Goal: Find contact information: Find contact information

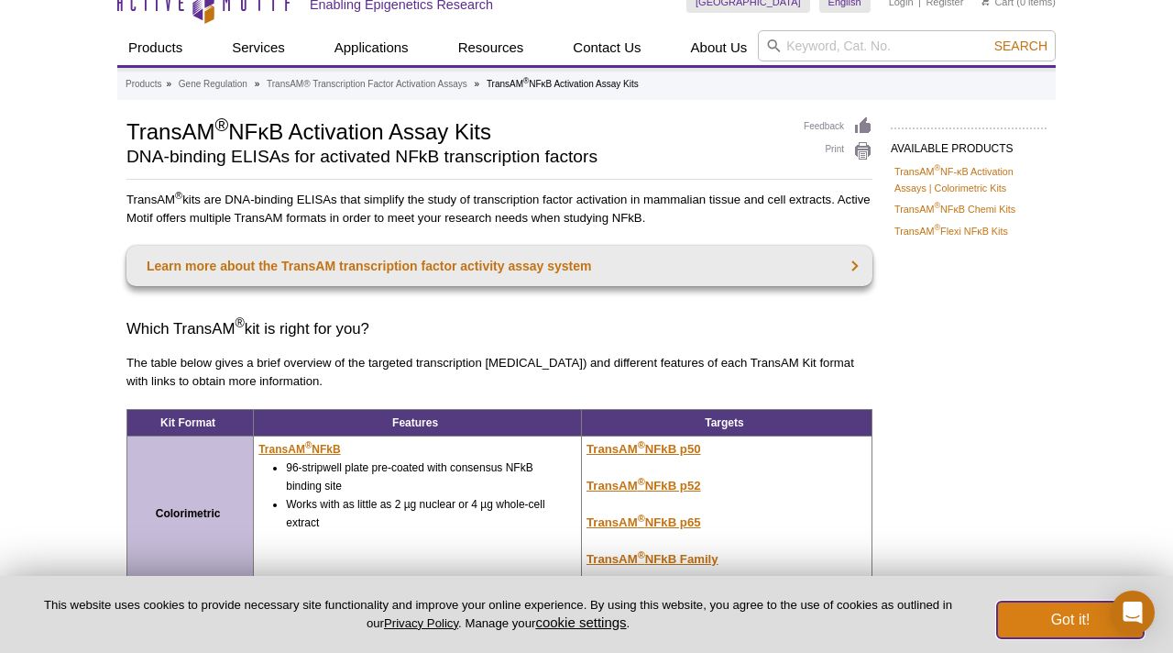
click at [1059, 620] on button "Got it!" at bounding box center [1070, 619] width 147 height 37
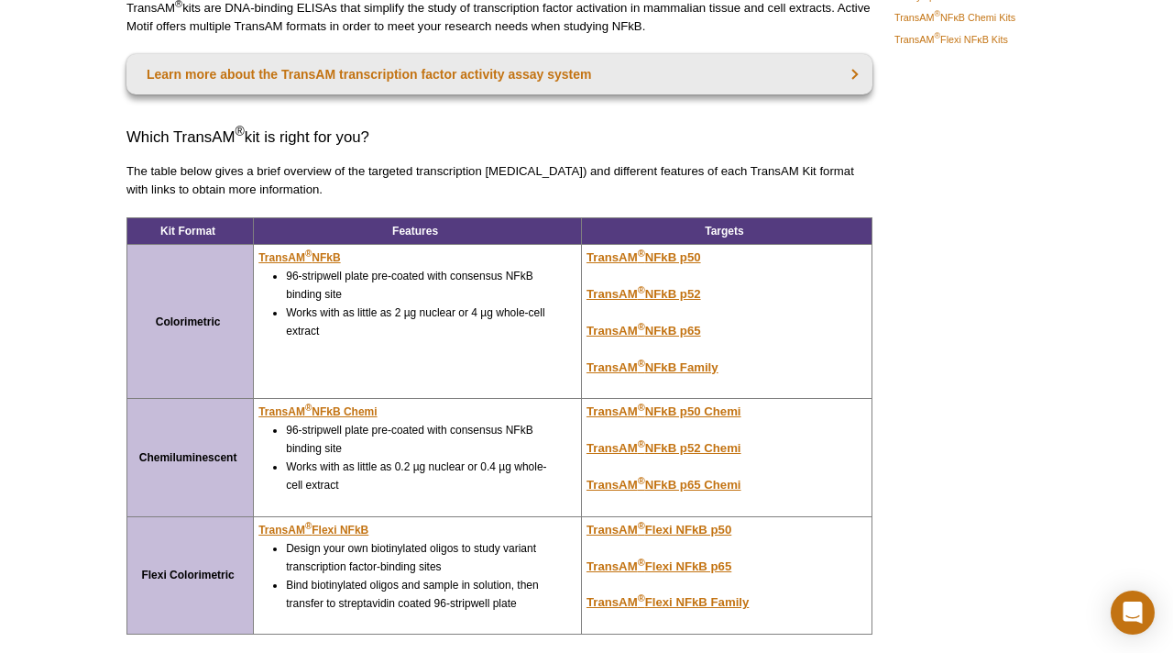
scroll to position [220, 0]
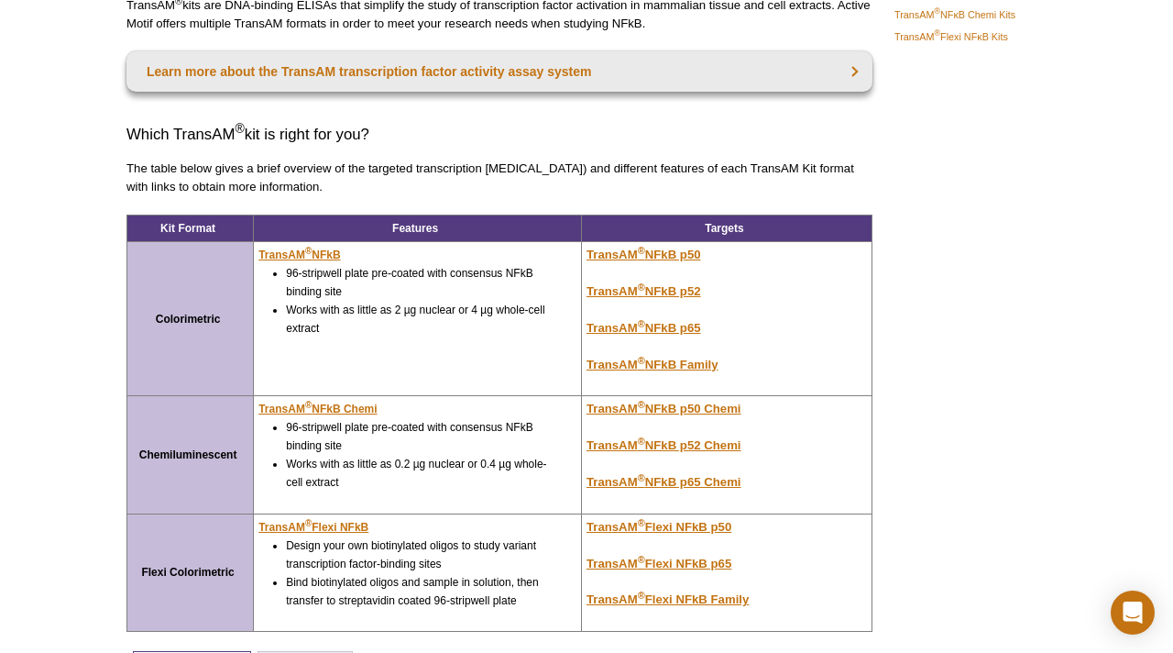
click at [1001, 502] on div "AVAILABLE PRODUCTS TransAM ® NF-κB Activation Assays | Colorimetric Kits TransA…" at bounding box center [586, 351] width 939 height 858
click at [1001, 505] on div "AVAILABLE PRODUCTS TransAM ® NF-κB Activation Assays | Colorimetric Kits TransA…" at bounding box center [586, 351] width 939 height 858
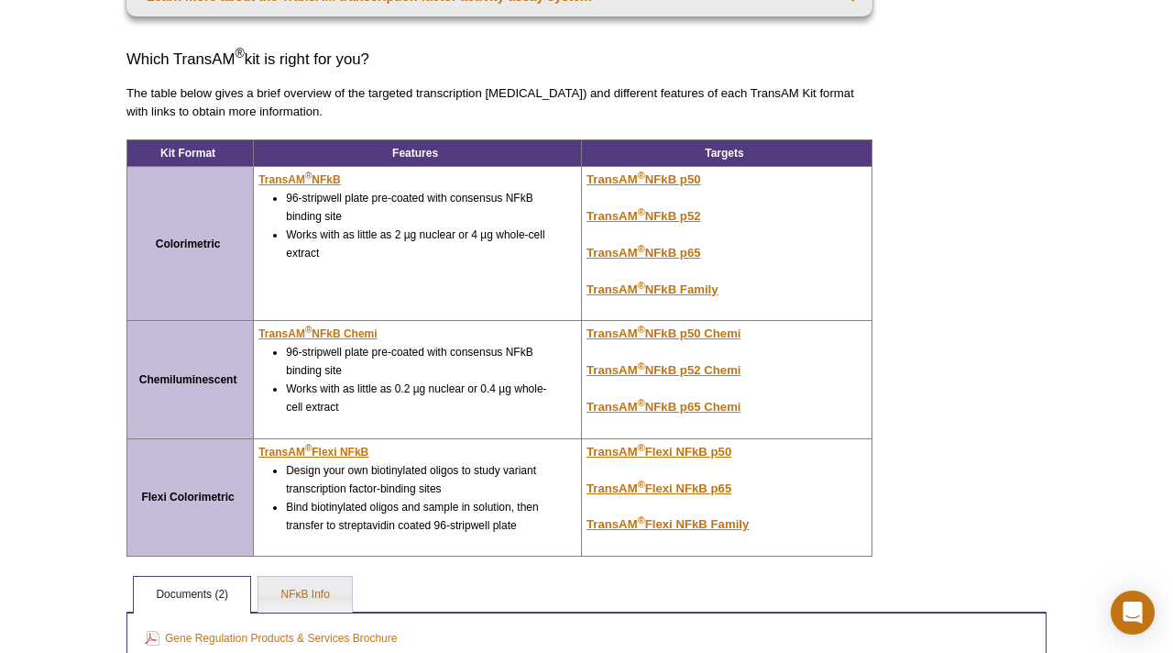
scroll to position [300, 0]
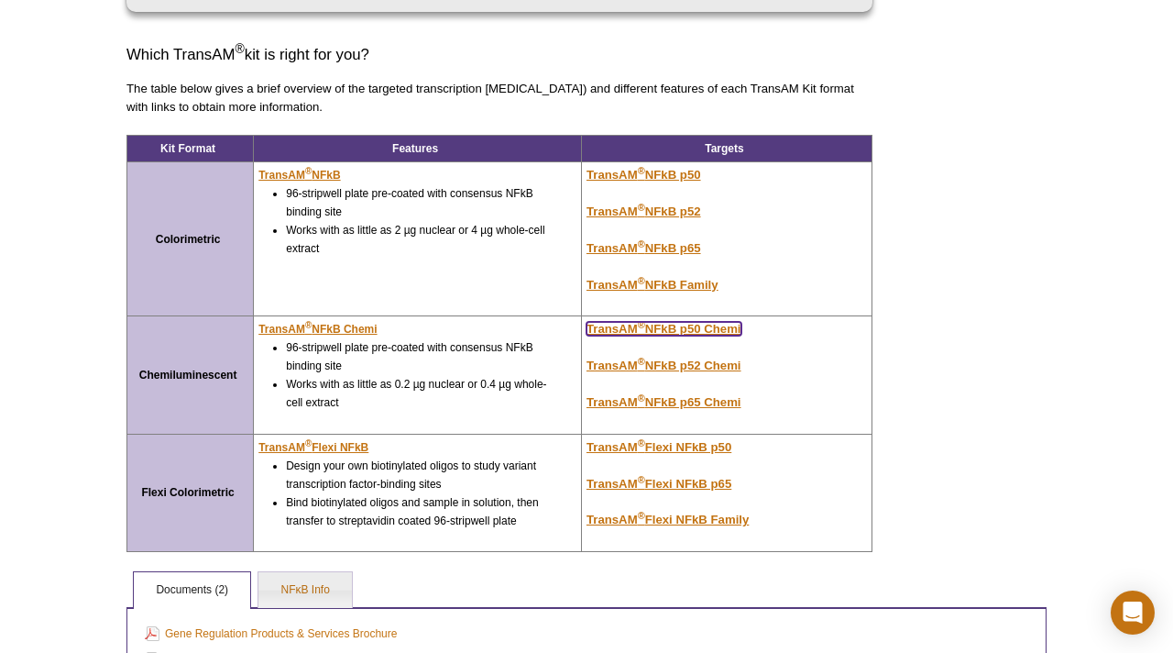
click at [651, 327] on u "TransAM ® NFkB p50 Chemi" at bounding box center [664, 329] width 155 height 14
click at [651, 325] on u "TransAM ® NFkB p50 Chemi" at bounding box center [664, 329] width 155 height 14
click at [335, 327] on u "TransAM ® NFkB Chemi" at bounding box center [317, 329] width 118 height 13
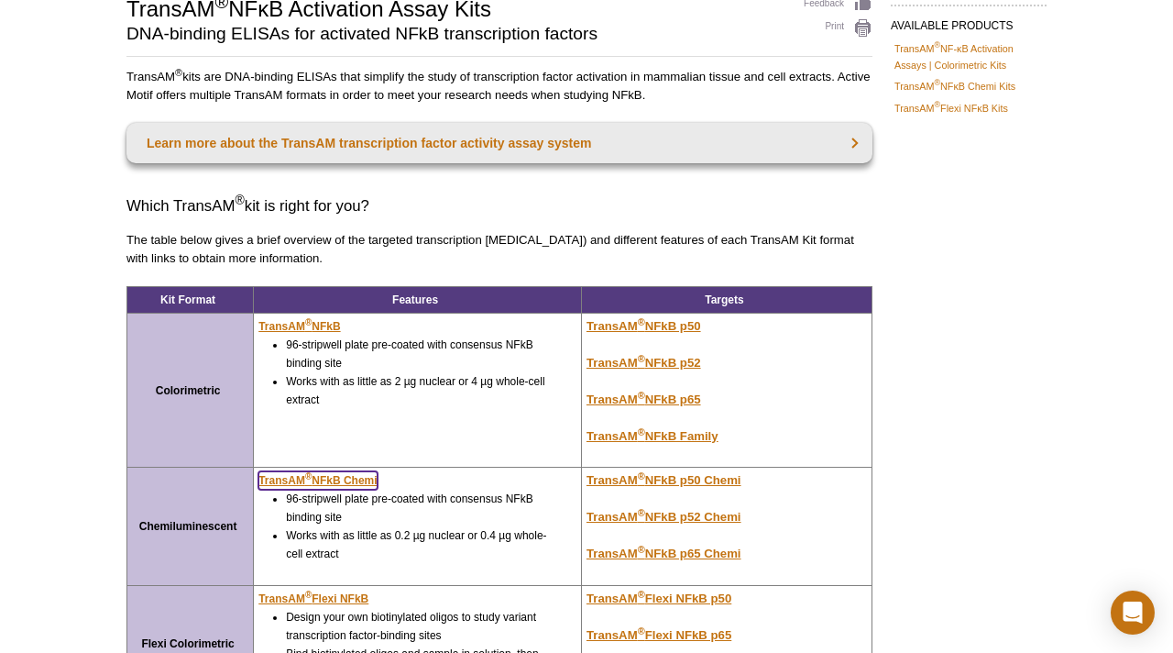
scroll to position [0, 0]
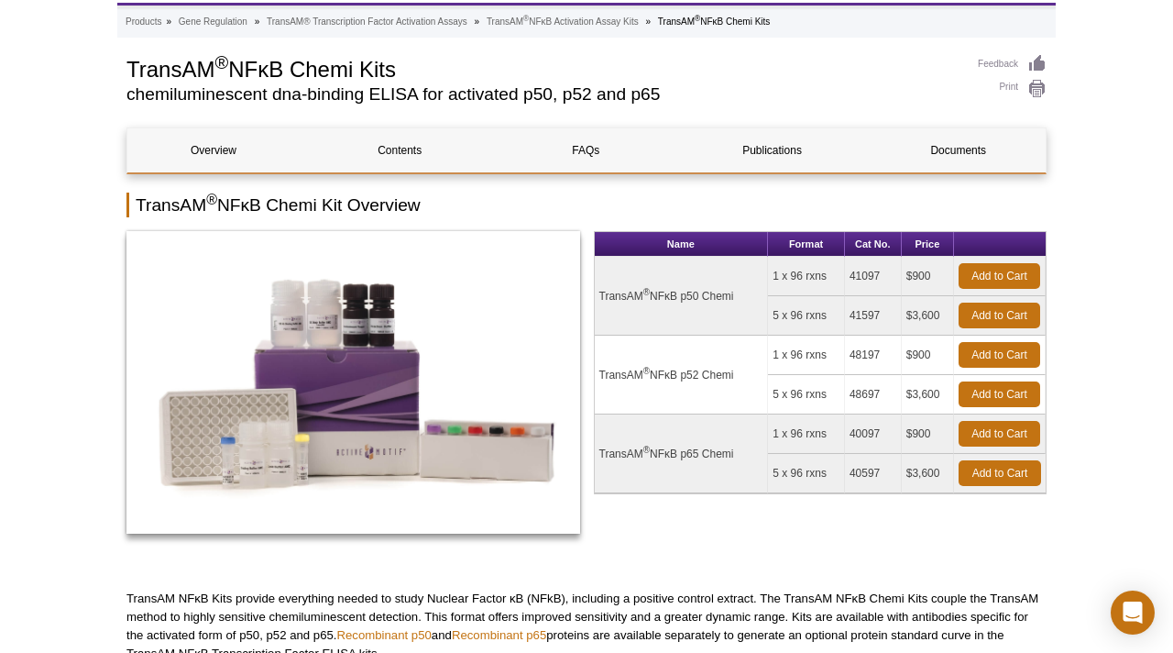
scroll to position [92, 0]
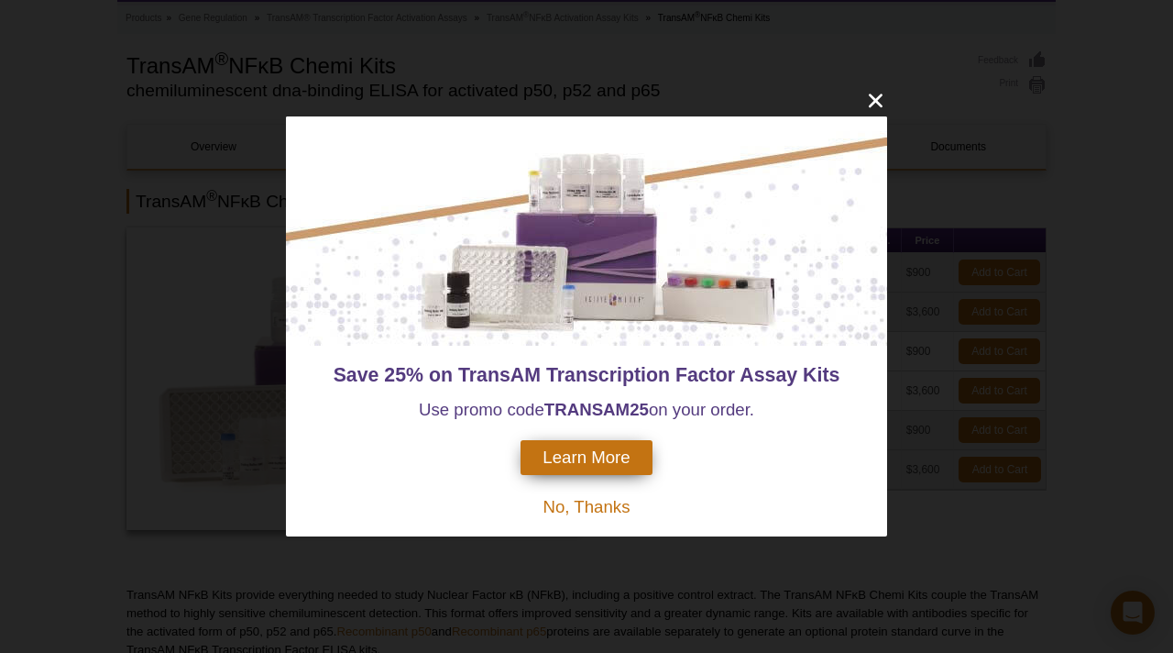
click at [591, 504] on span "No, Thanks" at bounding box center [586, 506] width 87 height 19
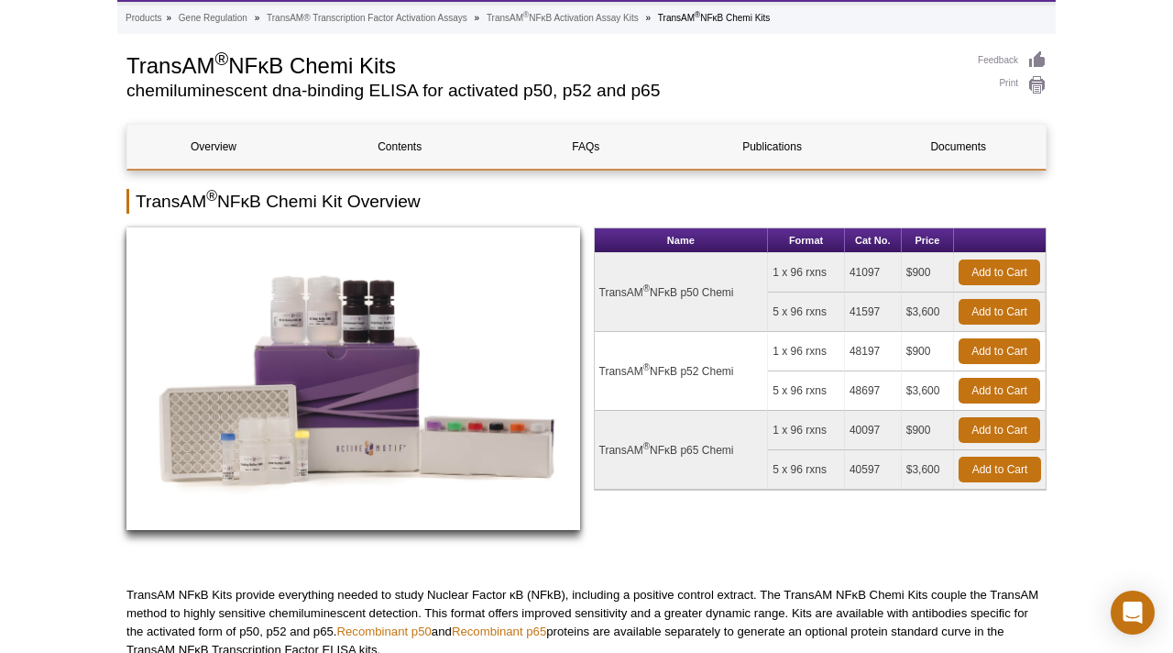
scroll to position [0, 0]
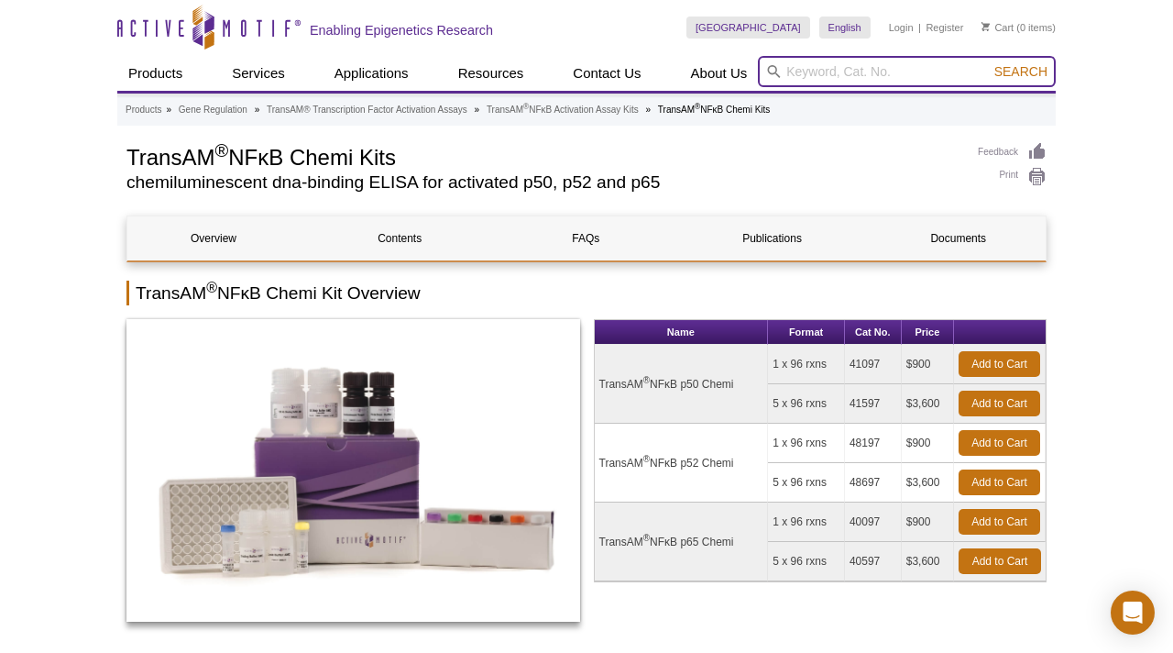
click at [794, 73] on input "search" at bounding box center [907, 71] width 298 height 31
paste input "Active Motif TransAM® NF-κB p65 Assay Kit – 12-Well Format"
type input "Active Motif TransAM® NF-κB p65 Assay Kit – 12-Well Format"
click at [989, 63] on button "Search" at bounding box center [1021, 71] width 64 height 16
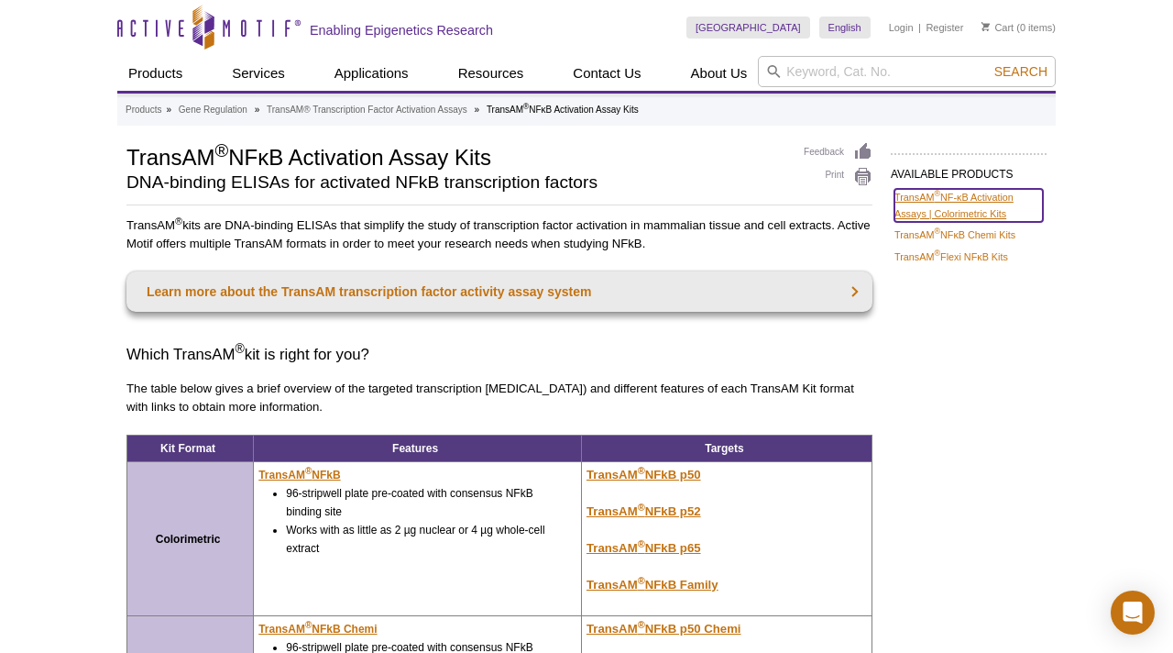
click at [953, 210] on link "TransAM ® NF-κB Activation Assays | Colorimetric Kits" at bounding box center [969, 205] width 148 height 33
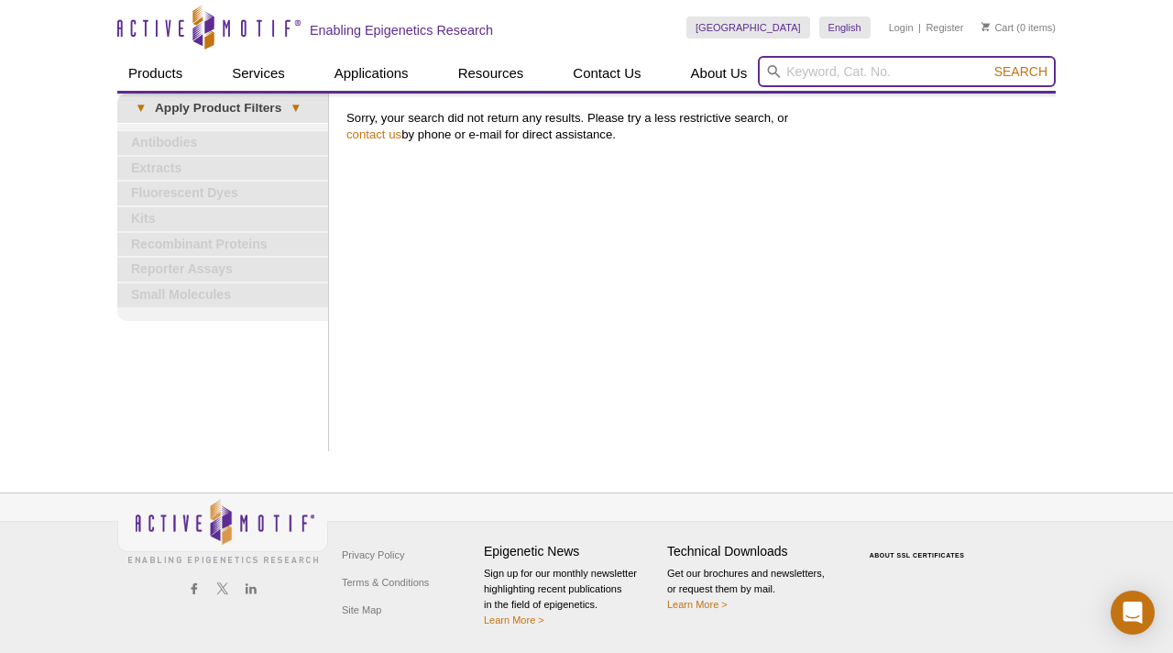
click at [795, 69] on input "search" at bounding box center [907, 71] width 298 height 31
paste input "Active Motif TransAM® NF-κB p65 Assay Kit – 12-Well Format"
type input "Active Motif TransAM® NF-κB p65 Assay Kit – 12-Well Format"
click at [989, 63] on button "Search" at bounding box center [1021, 71] width 64 height 16
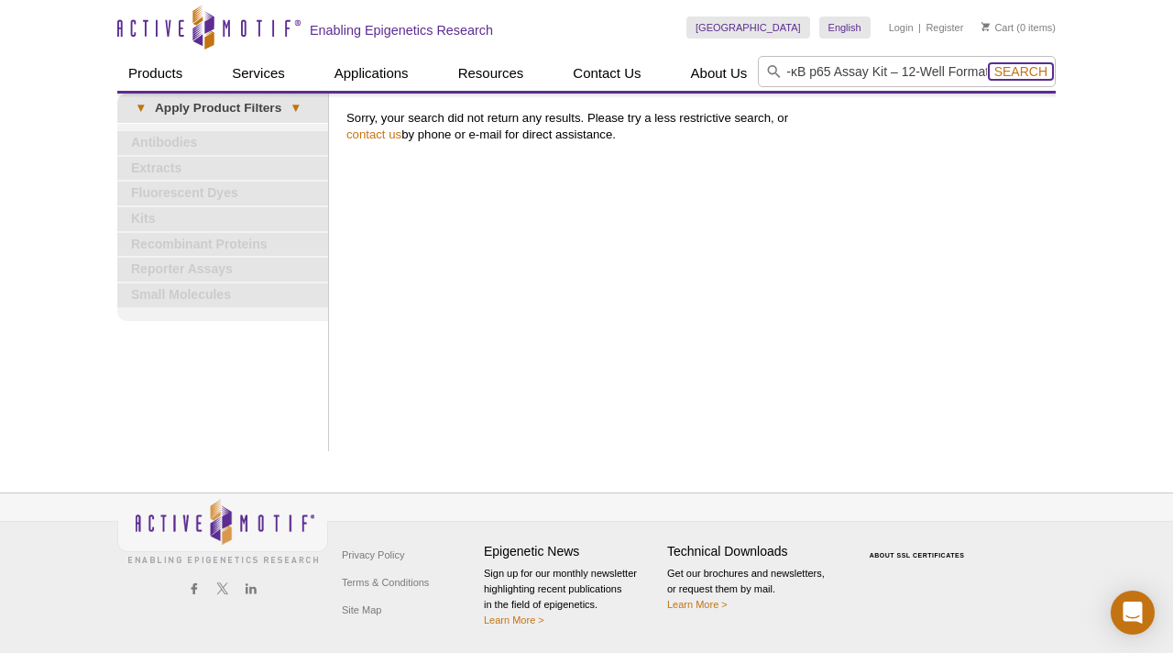
scroll to position [0, 0]
click at [1017, 66] on span "Search" at bounding box center [1021, 71] width 53 height 15
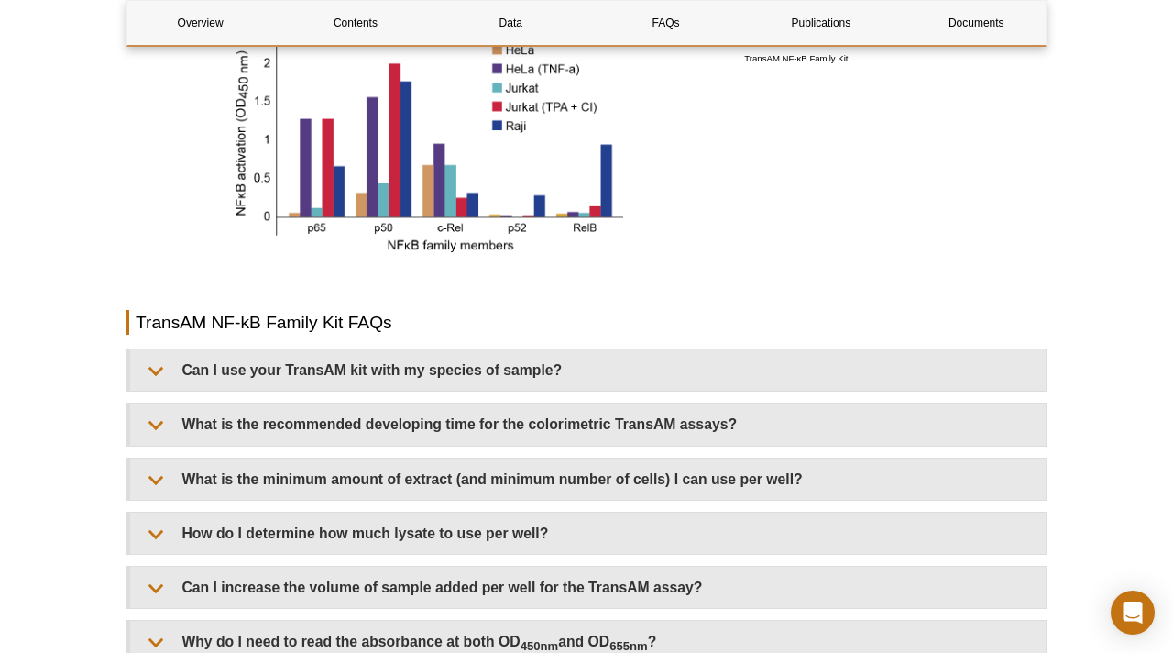
scroll to position [2143, 0]
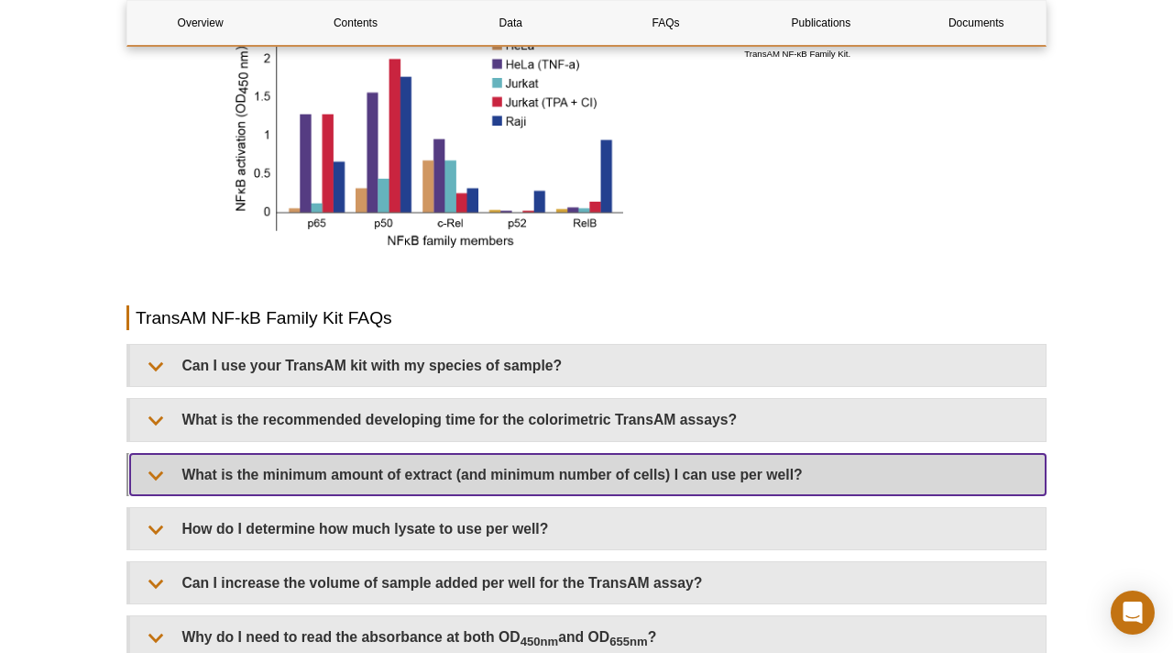
click at [155, 475] on summary "What is the minimum amount of extract (and minimum number of cells) I can use p…" at bounding box center [588, 474] width 916 height 41
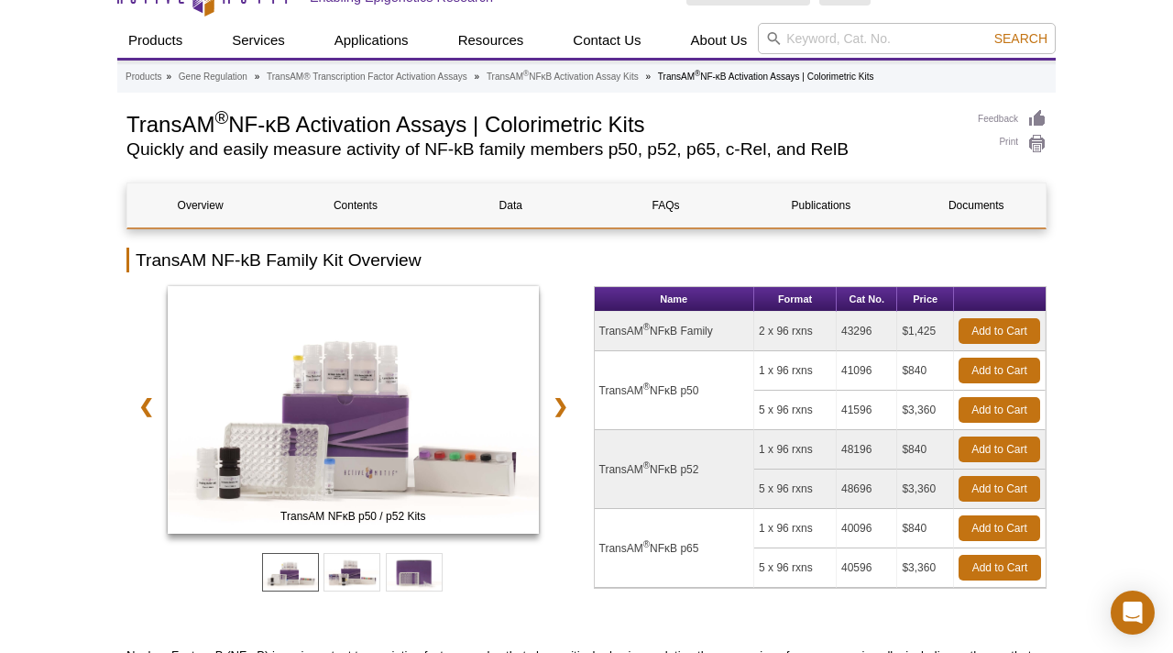
scroll to position [0, 0]
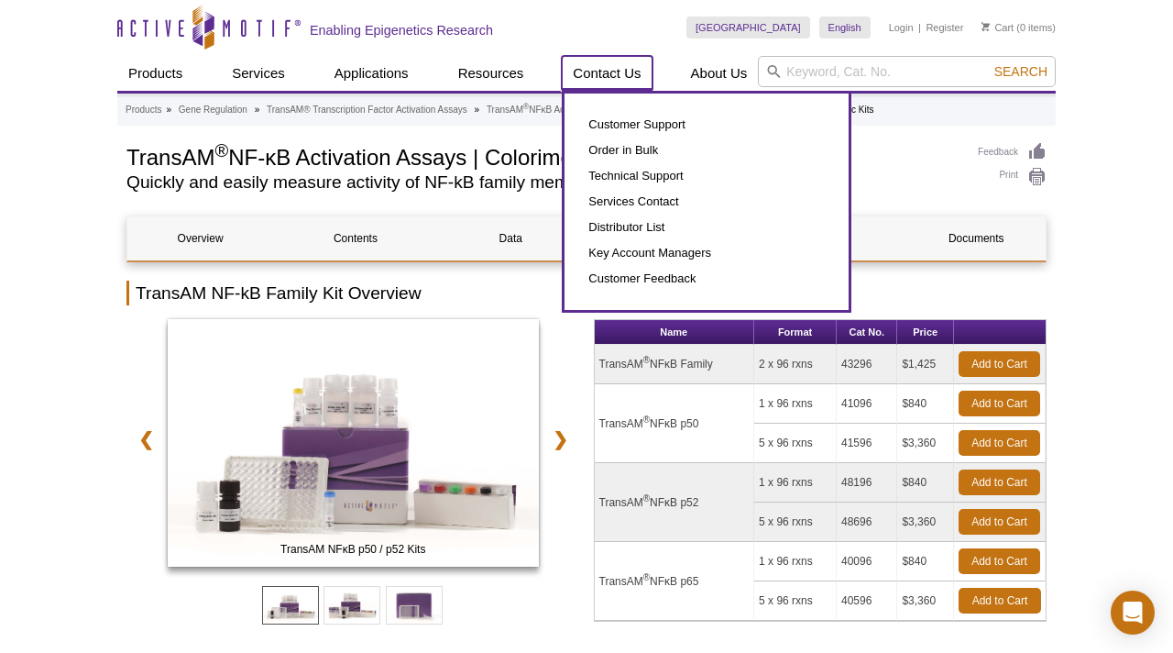
click at [611, 71] on link "Contact Us" at bounding box center [607, 73] width 90 height 35
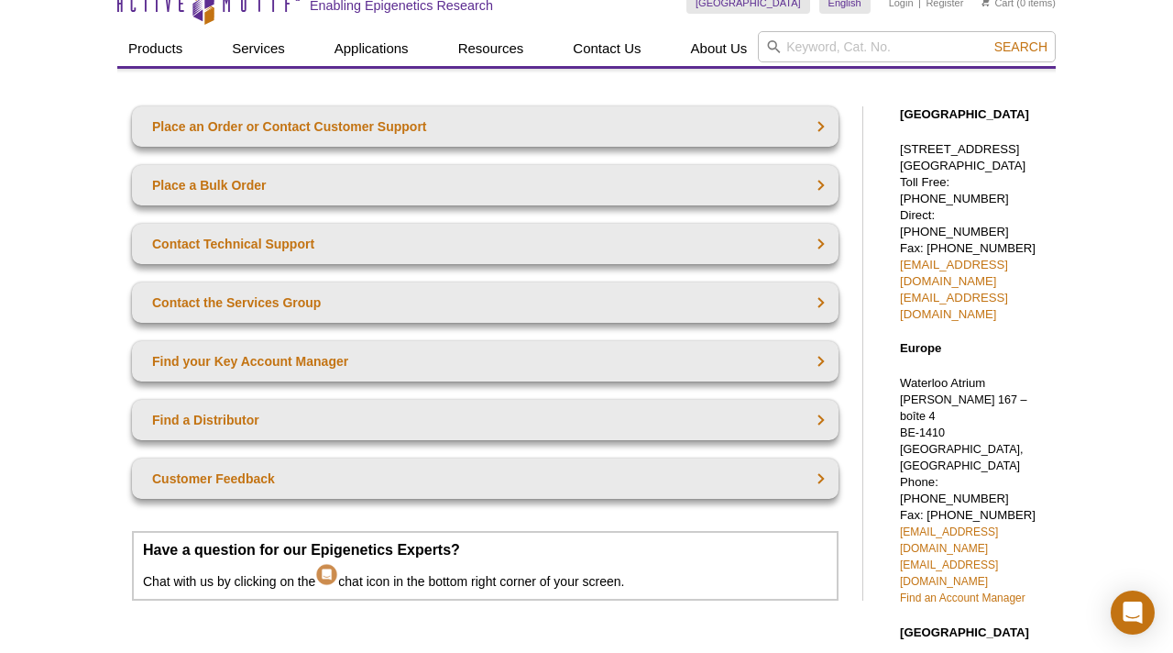
scroll to position [74, 0]
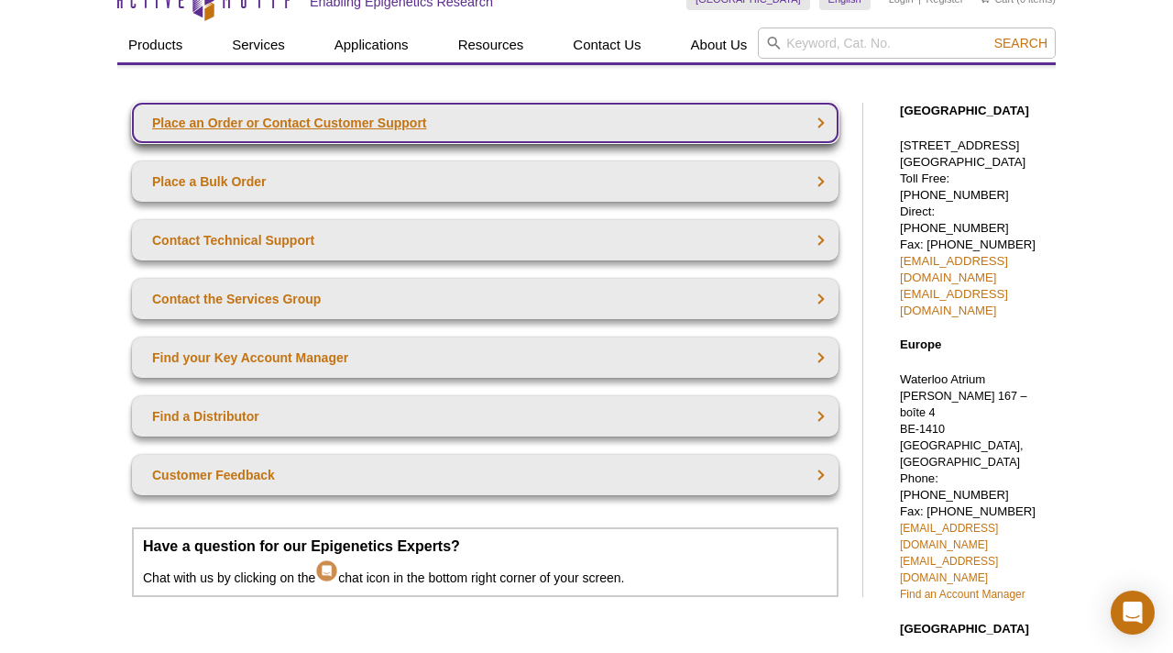
click at [816, 121] on link "Place an Order or Contact Customer Support" at bounding box center [485, 123] width 707 height 40
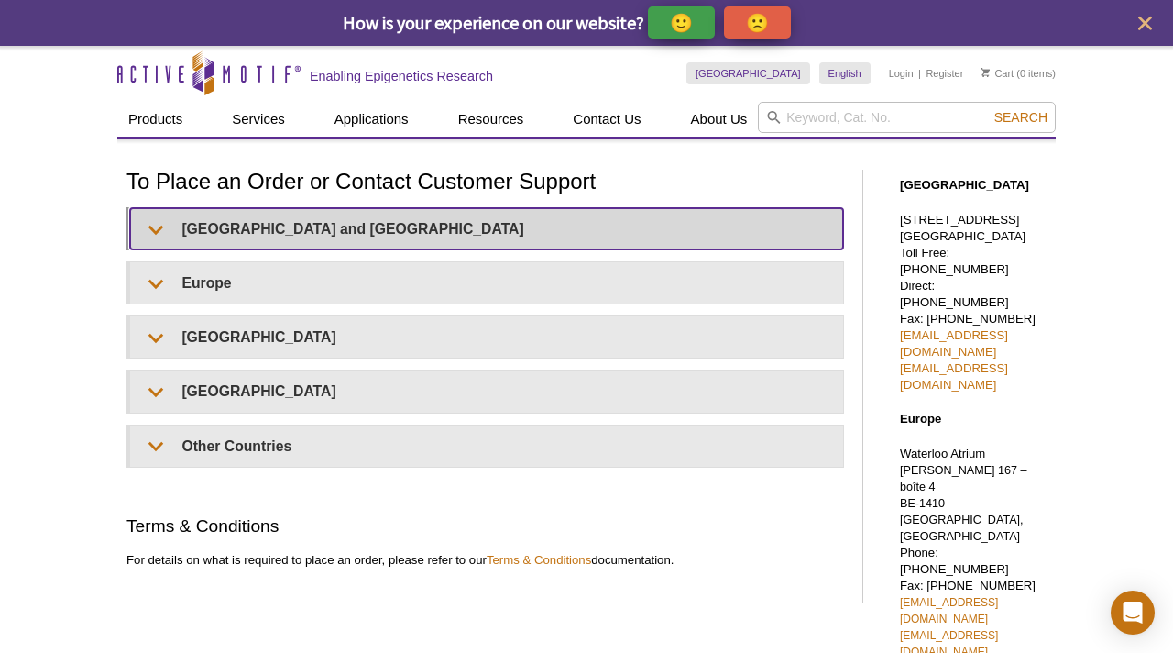
click at [154, 227] on summary "[GEOGRAPHIC_DATA] and [GEOGRAPHIC_DATA]" at bounding box center [486, 228] width 713 height 41
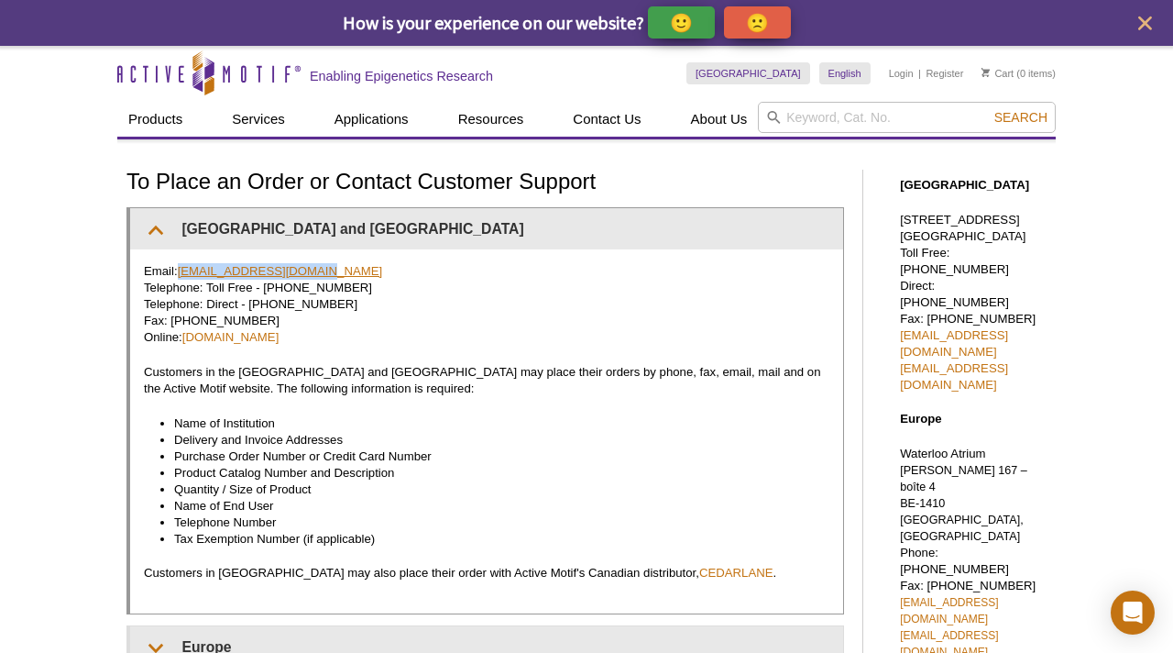
drag, startPoint x: 317, startPoint y: 265, endPoint x: 181, endPoint y: 267, distance: 135.7
click at [181, 267] on p "Email: [EMAIL_ADDRESS][DOMAIN_NAME] Telephone: Toll Free - [PHONE_NUMBER] Telep…" at bounding box center [487, 304] width 686 height 82
copy link "[EMAIL_ADDRESS][DOMAIN_NAME]"
